Goal: Task Accomplishment & Management: Manage account settings

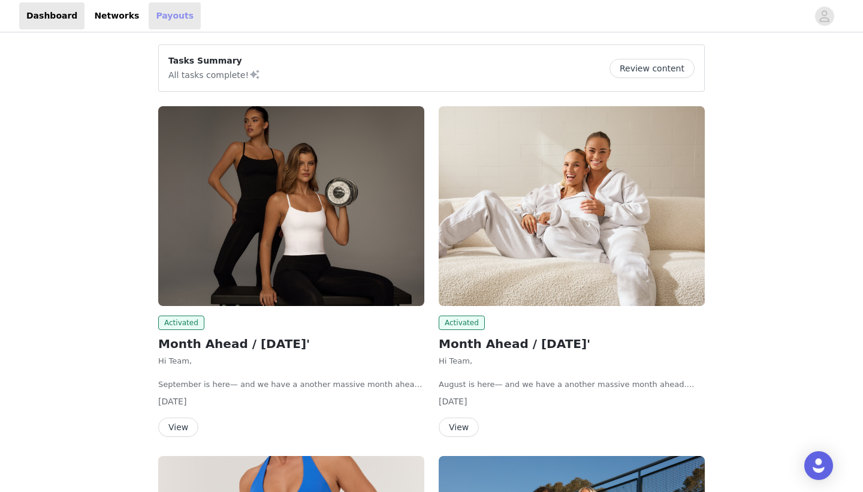
click at [173, 11] on link "Payouts" at bounding box center [175, 15] width 52 height 27
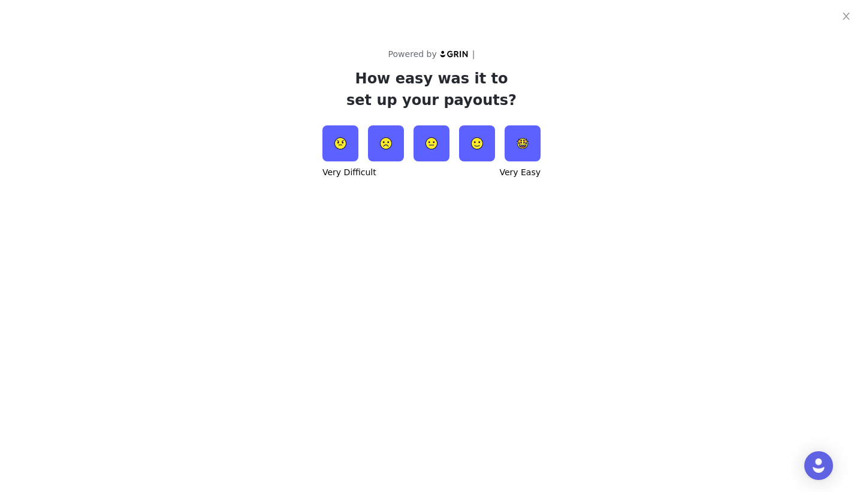
click at [522, 142] on img at bounding box center [523, 143] width 36 height 36
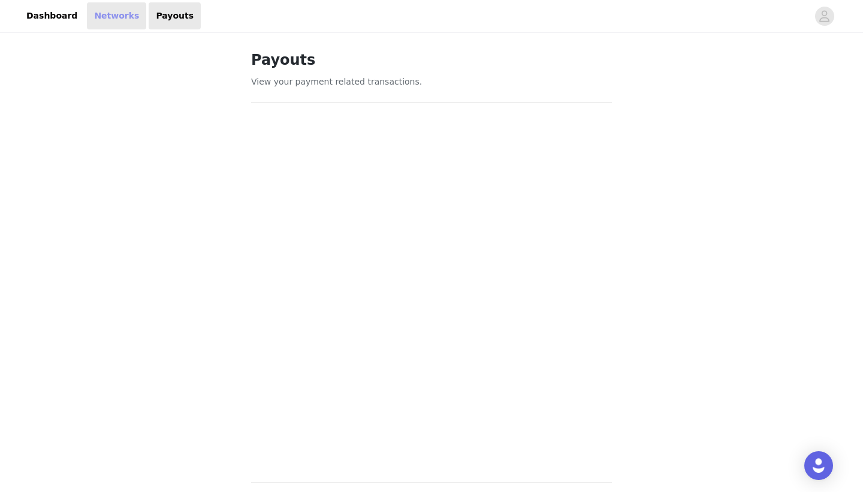
click at [108, 25] on link "Networks" at bounding box center [116, 15] width 59 height 27
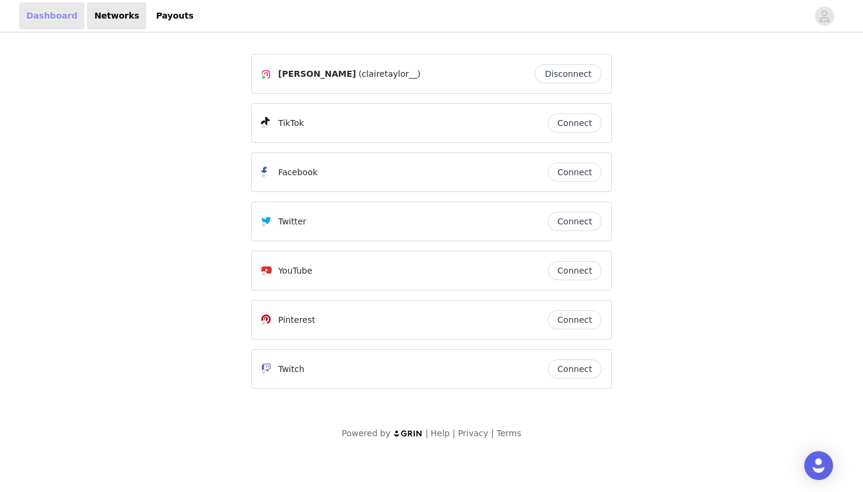
click at [49, 26] on link "Dashboard" at bounding box center [51, 15] width 65 height 27
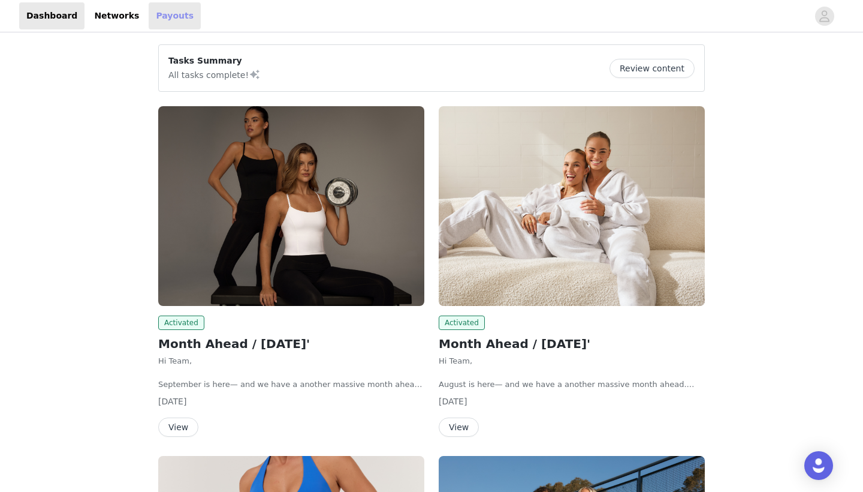
click at [159, 10] on link "Payouts" at bounding box center [175, 15] width 52 height 27
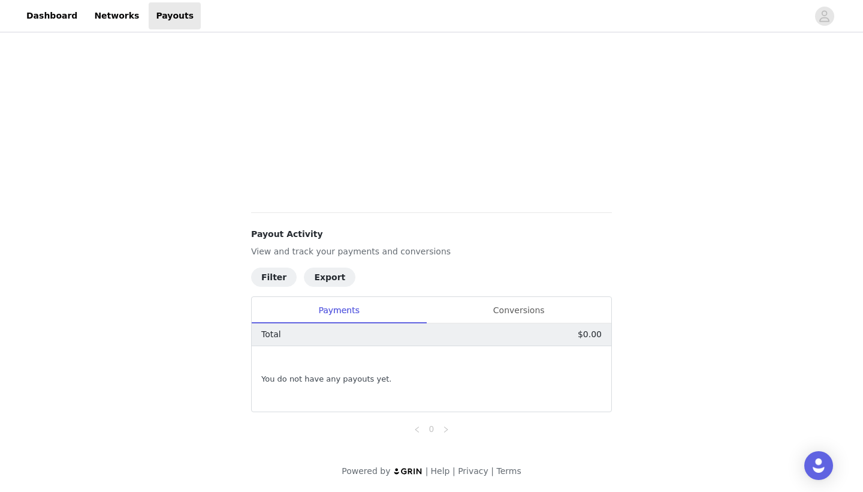
scroll to position [270, 0]
click at [479, 311] on div "Conversions" at bounding box center [518, 310] width 185 height 27
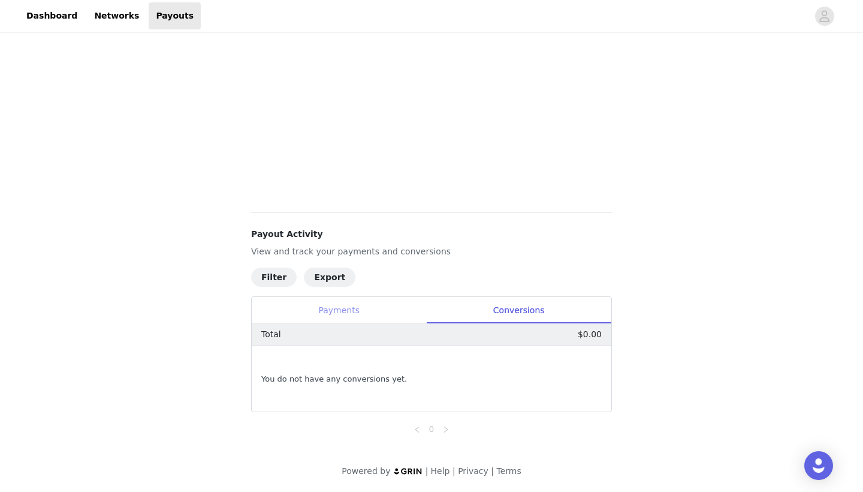
click at [395, 315] on div "Payments" at bounding box center [339, 310] width 174 height 27
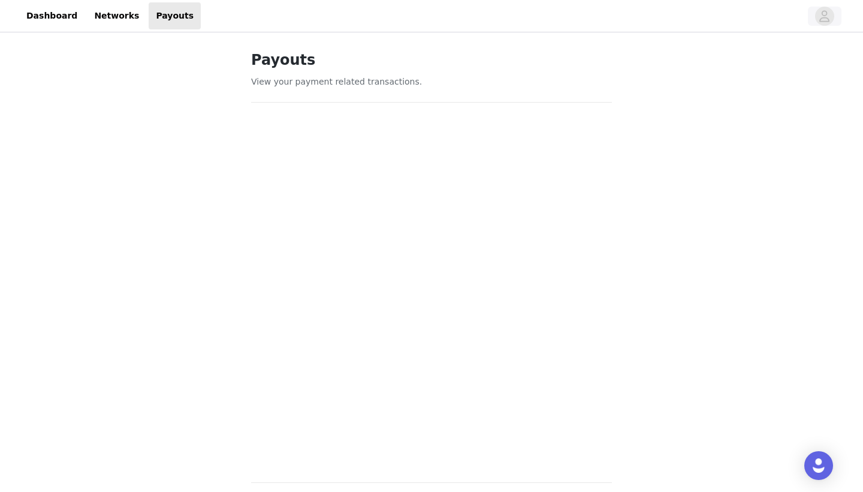
scroll to position [0, 0]
click at [831, 15] on span "button" at bounding box center [824, 16] width 19 height 19
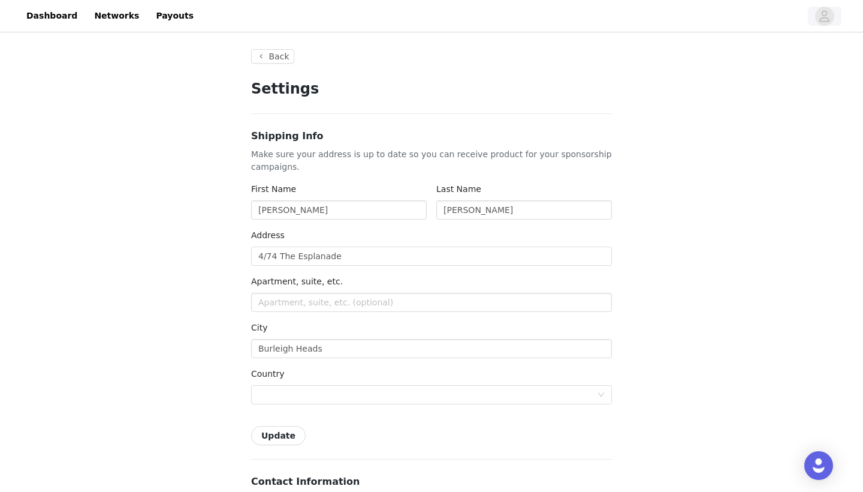
type input "+61 ([GEOGRAPHIC_DATA])"
click at [106, 16] on link "Networks" at bounding box center [116, 15] width 59 height 27
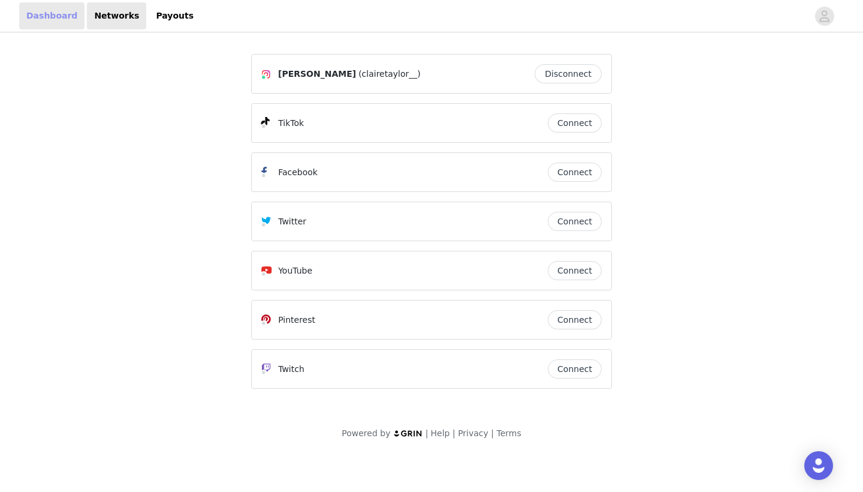
click at [60, 16] on link "Dashboard" at bounding box center [51, 15] width 65 height 27
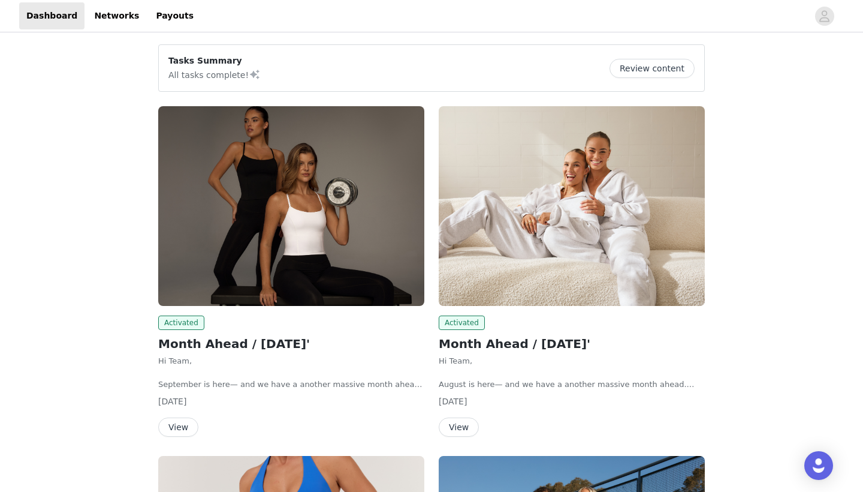
click at [302, 68] on div "Tasks Summary All tasks complete! Review content" at bounding box center [431, 68] width 526 height 27
click at [661, 68] on button "Review content" at bounding box center [652, 68] width 85 height 19
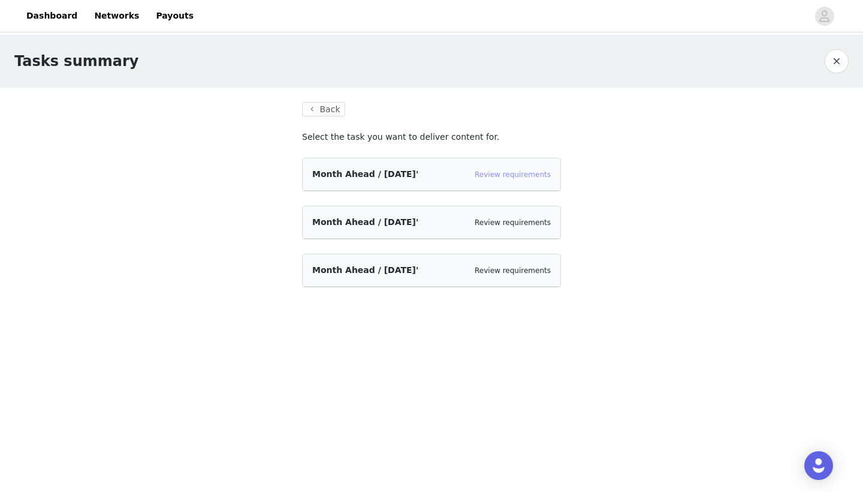
click at [518, 176] on link "Review requirements" at bounding box center [513, 174] width 76 height 8
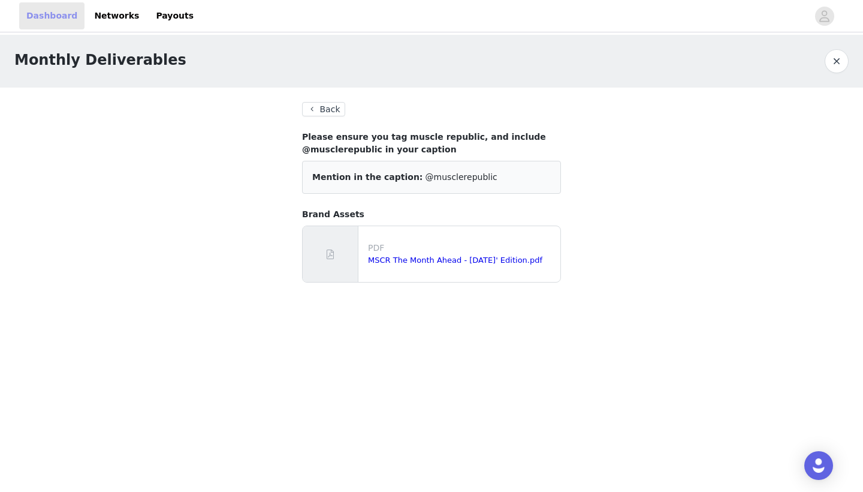
click at [56, 23] on link "Dashboard" at bounding box center [51, 15] width 65 height 27
